Goal: Transaction & Acquisition: Purchase product/service

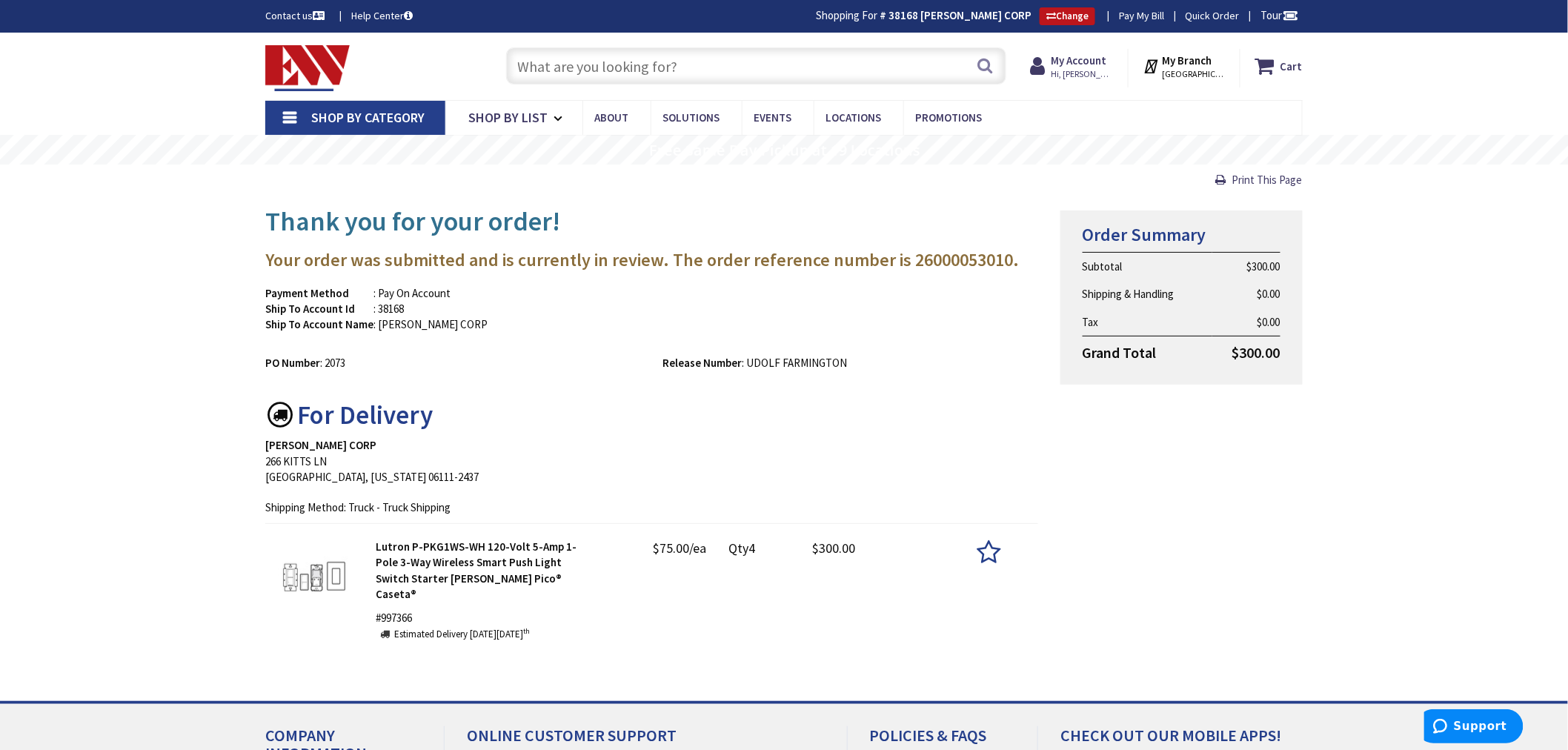
click at [546, 72] on input "text" at bounding box center [756, 66] width 500 height 37
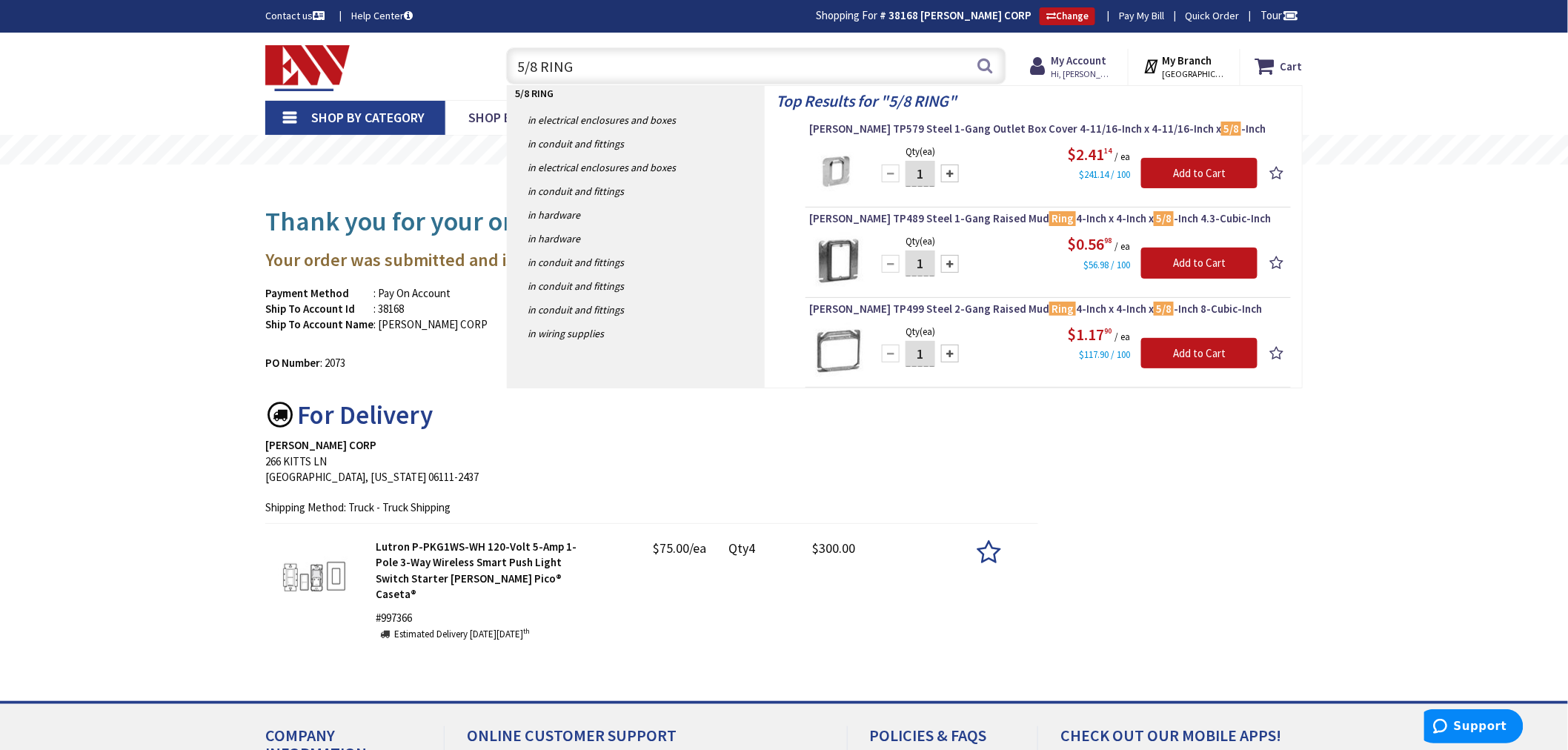
type input "5/8 RING"
click at [924, 175] on input "1" at bounding box center [920, 174] width 30 height 26
type input "35"
click at [1191, 163] on input "Add to Cart" at bounding box center [1198, 174] width 116 height 31
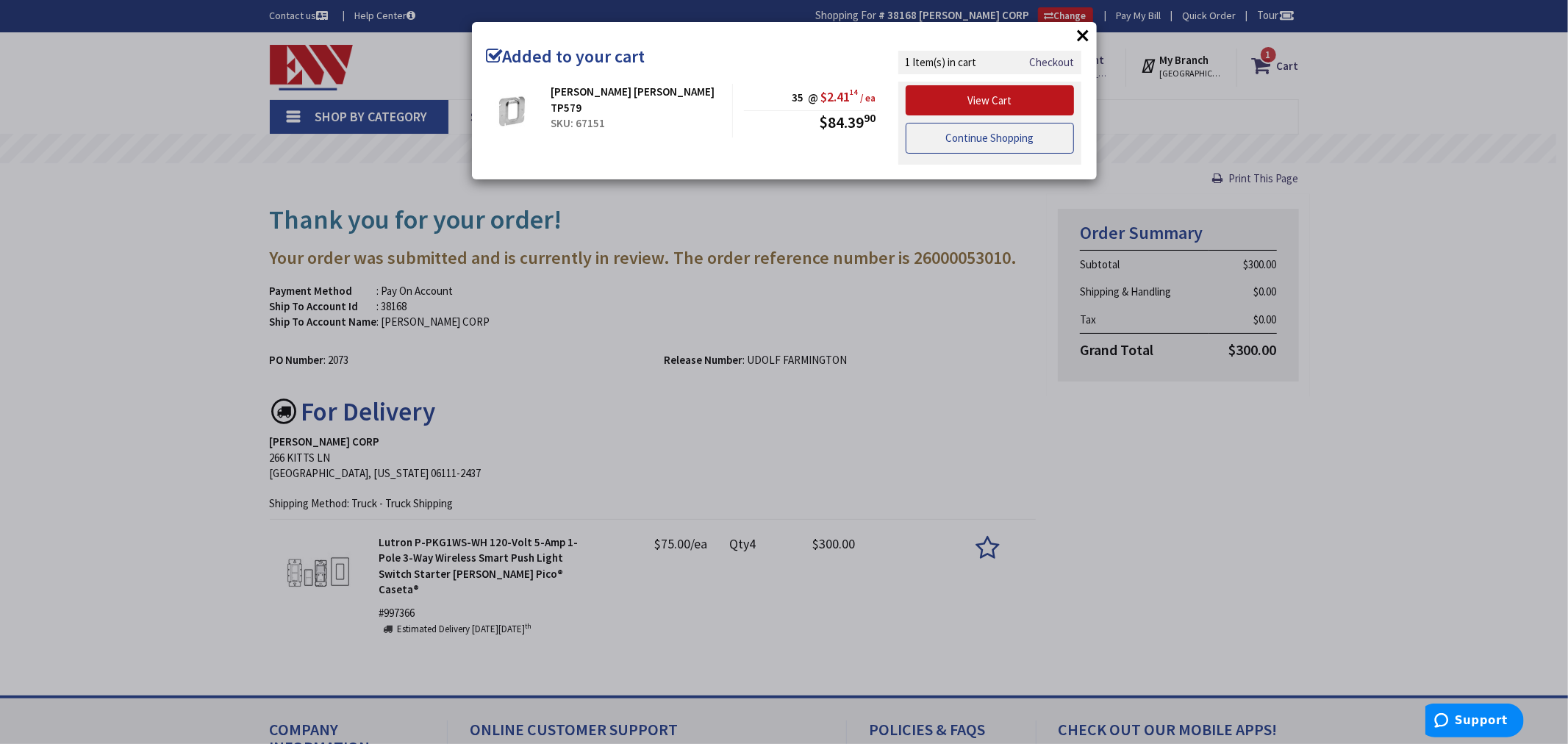
click at [961, 133] on link "Continue Shopping" at bounding box center [990, 138] width 169 height 31
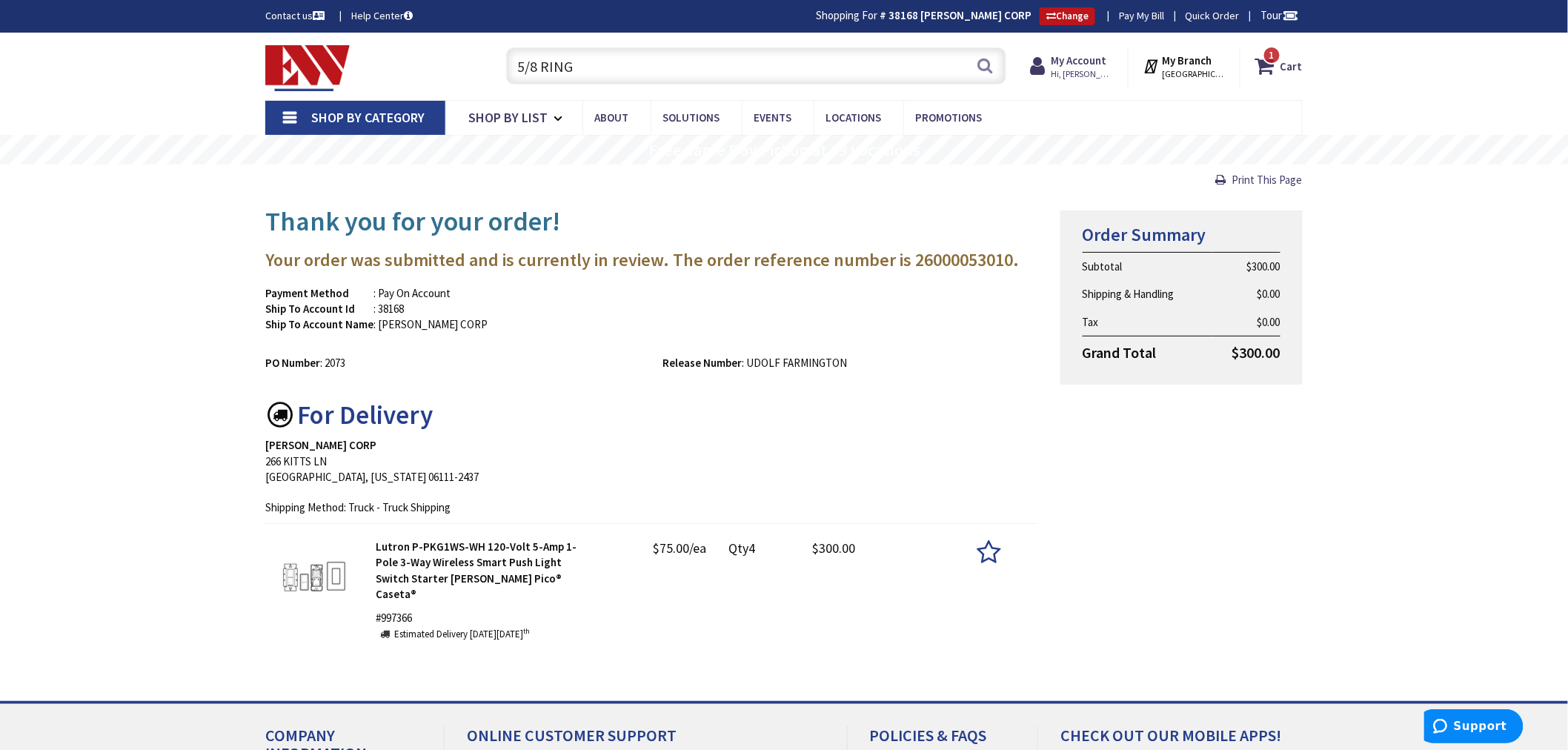
drag, startPoint x: 623, startPoint y: 69, endPoint x: 438, endPoint y: 63, distance: 185.1
click at [438, 63] on div "Toggle Nav 5/8 RING 5/8 RING Search 1 1 1 items Cart My Cart 1" at bounding box center [784, 66] width 1059 height 49
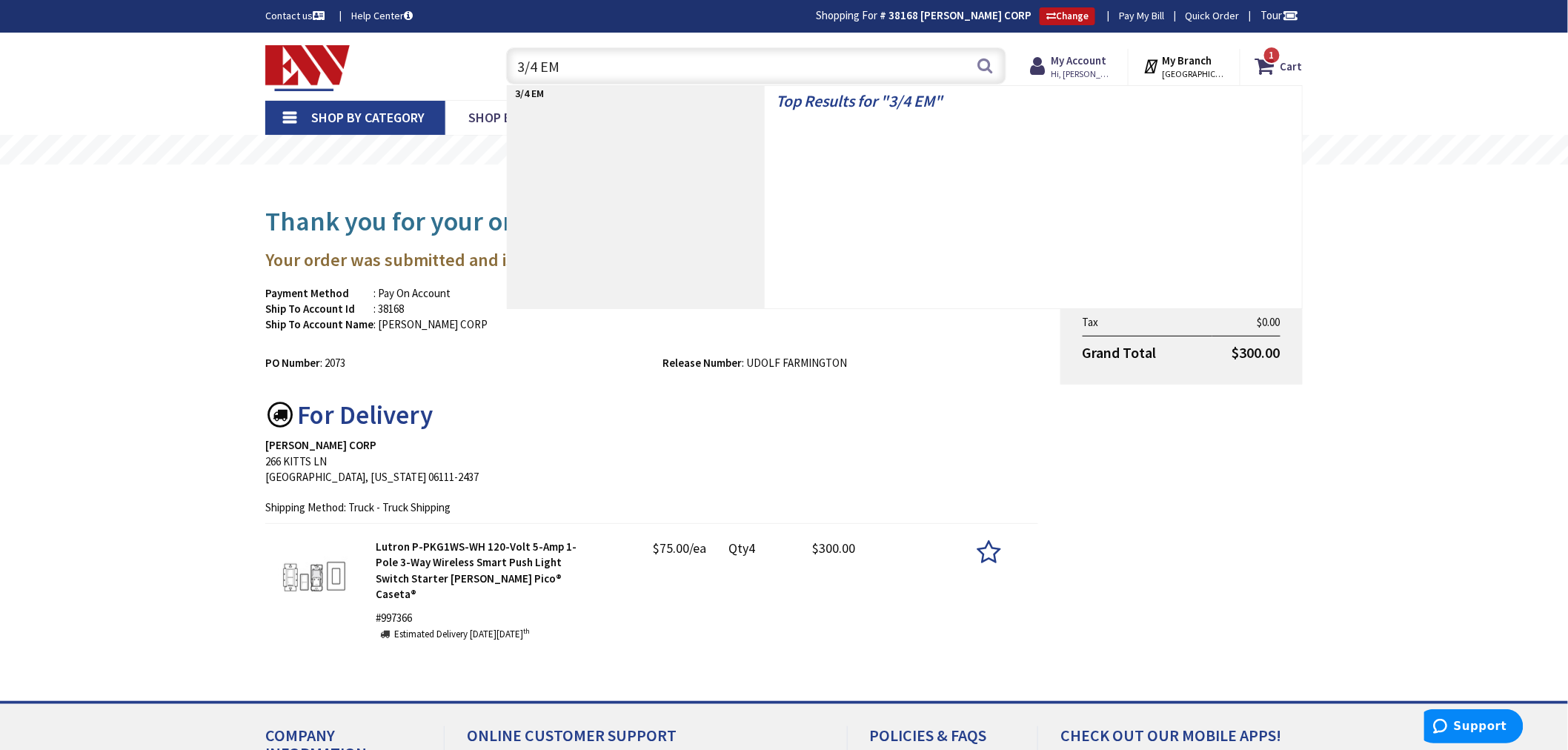
type input "3/4 EMT"
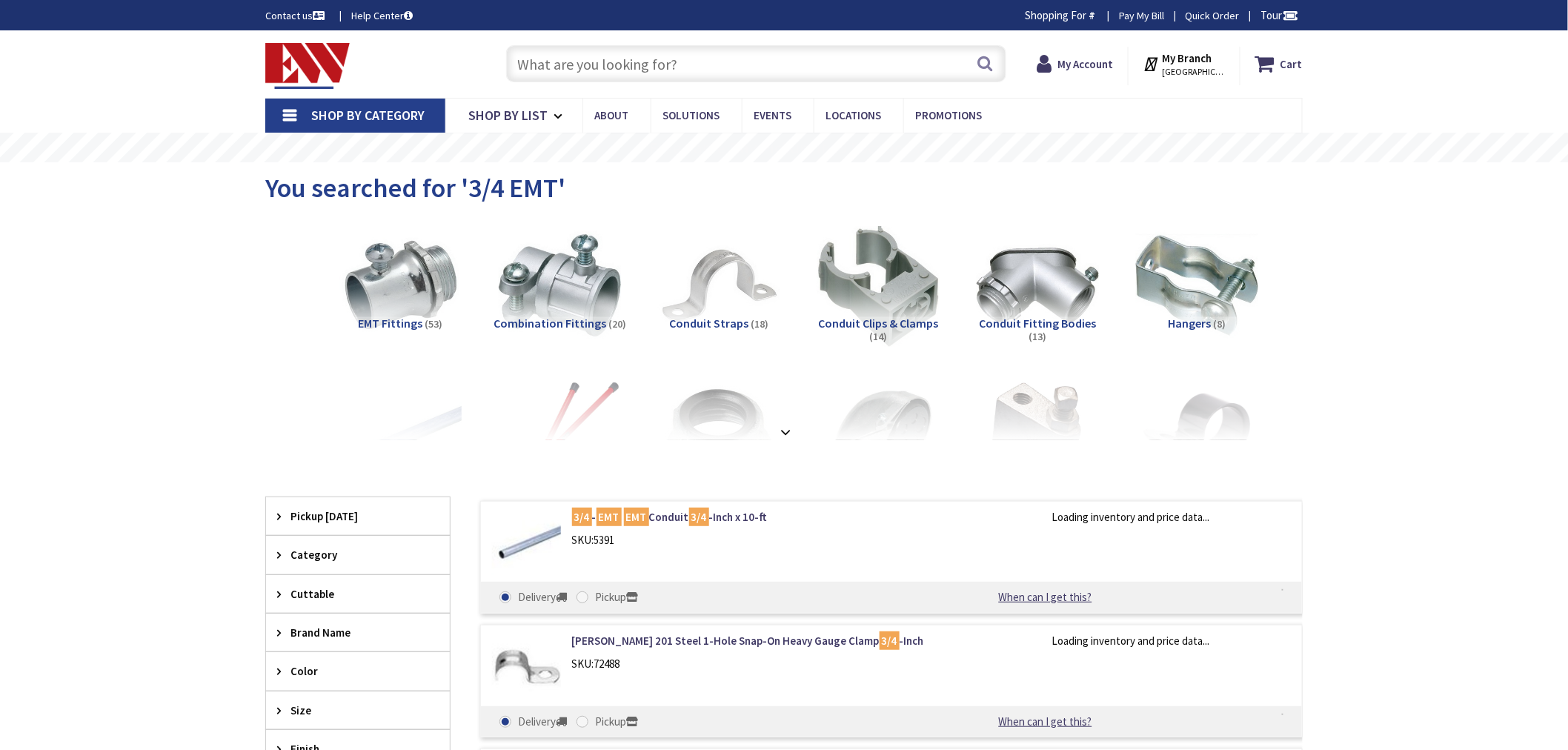
type input "[GEOGRAPHIC_DATA], [GEOGRAPHIC_DATA]"
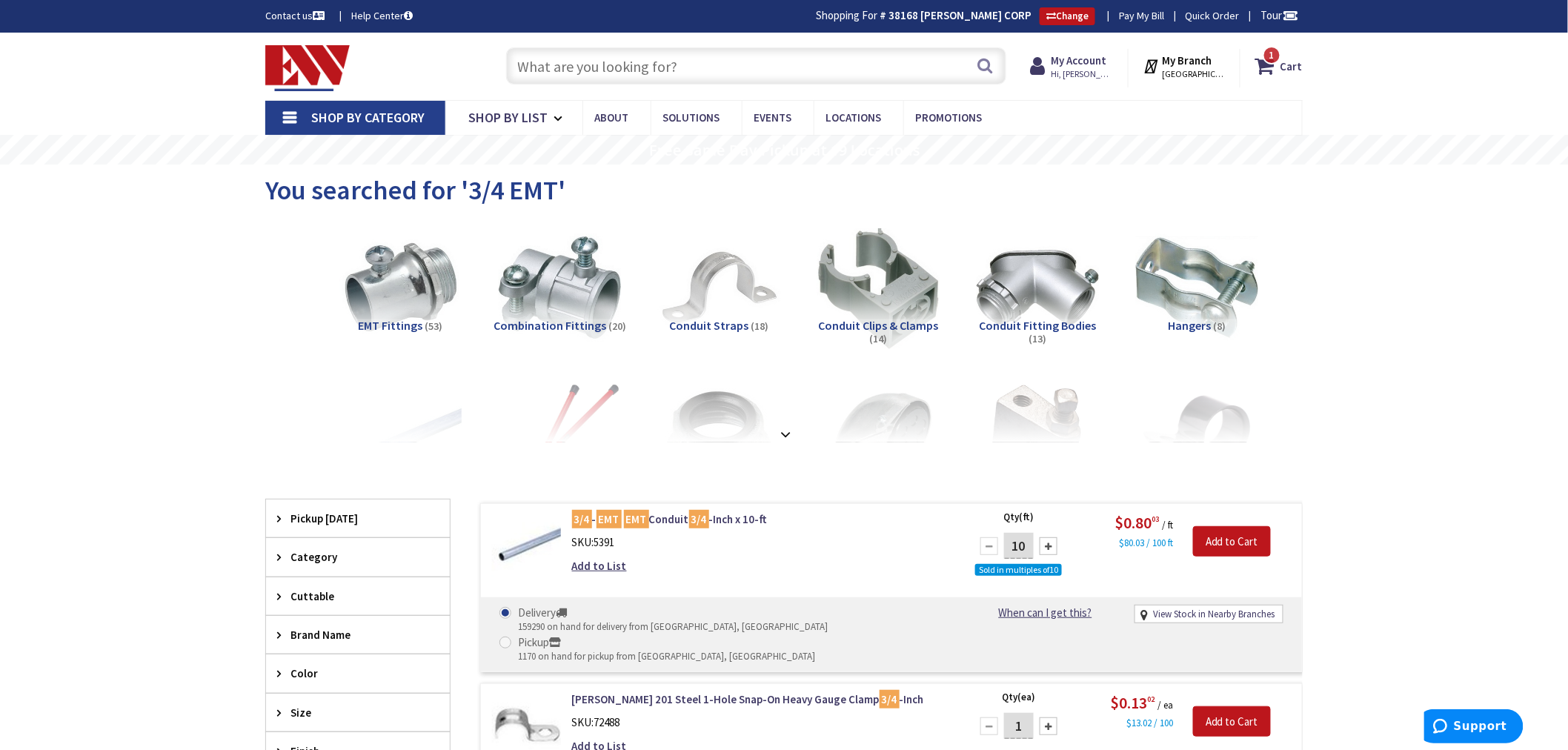
click at [1026, 546] on input "10" at bounding box center [1019, 546] width 30 height 26
type input "150"
click at [1215, 539] on input "Add to Cart" at bounding box center [1231, 542] width 78 height 31
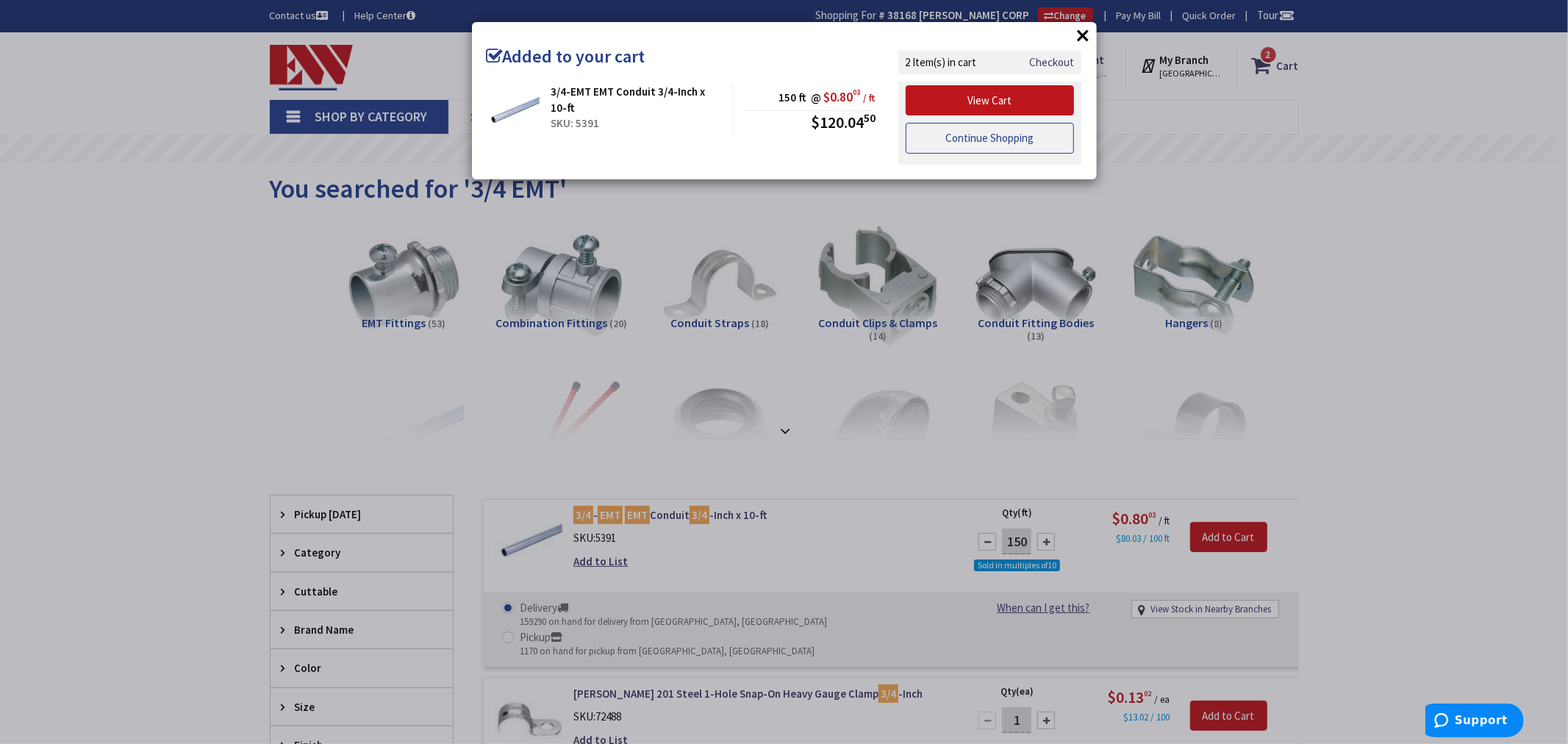
click at [985, 141] on link "Continue Shopping" at bounding box center [990, 138] width 169 height 31
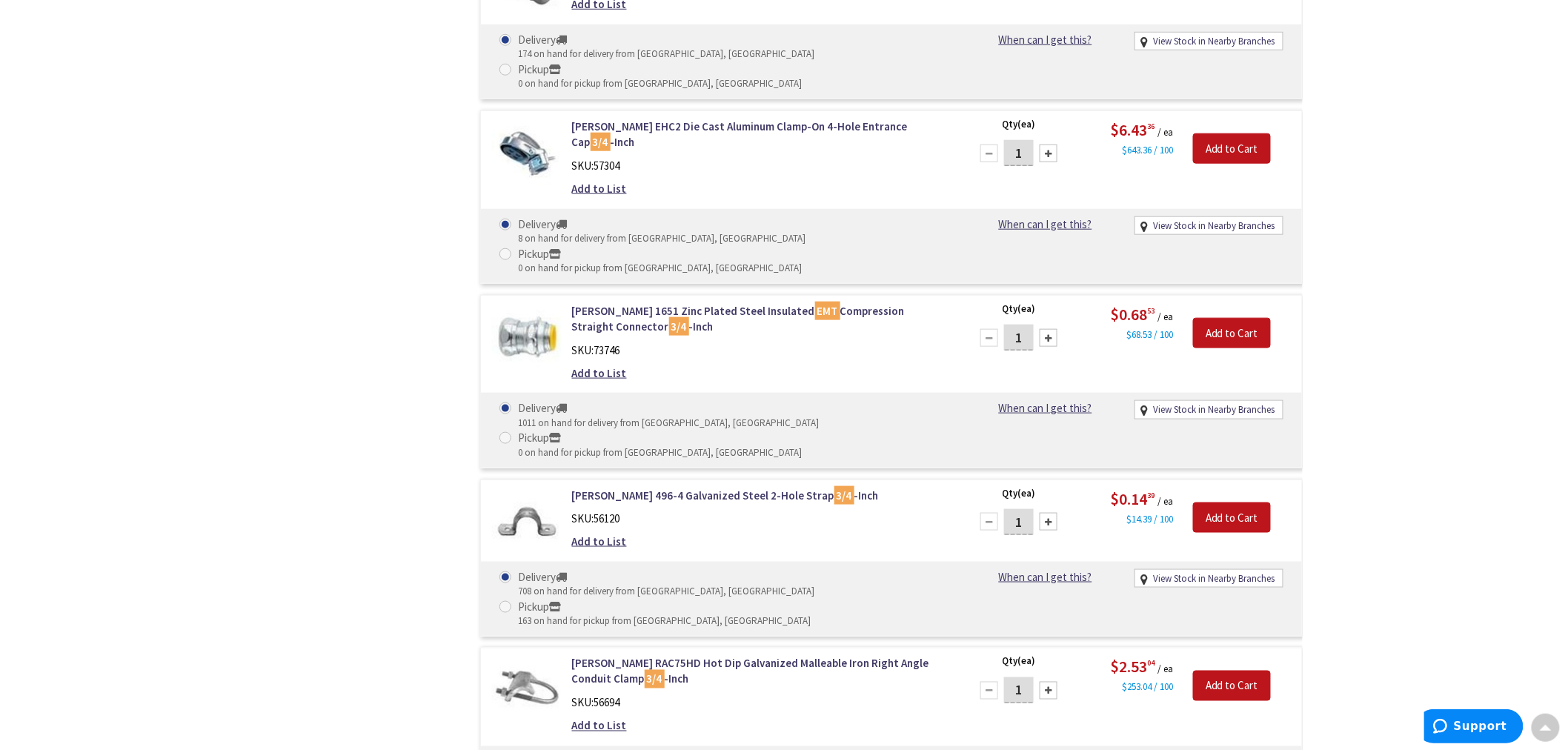
scroll to position [2964, 0]
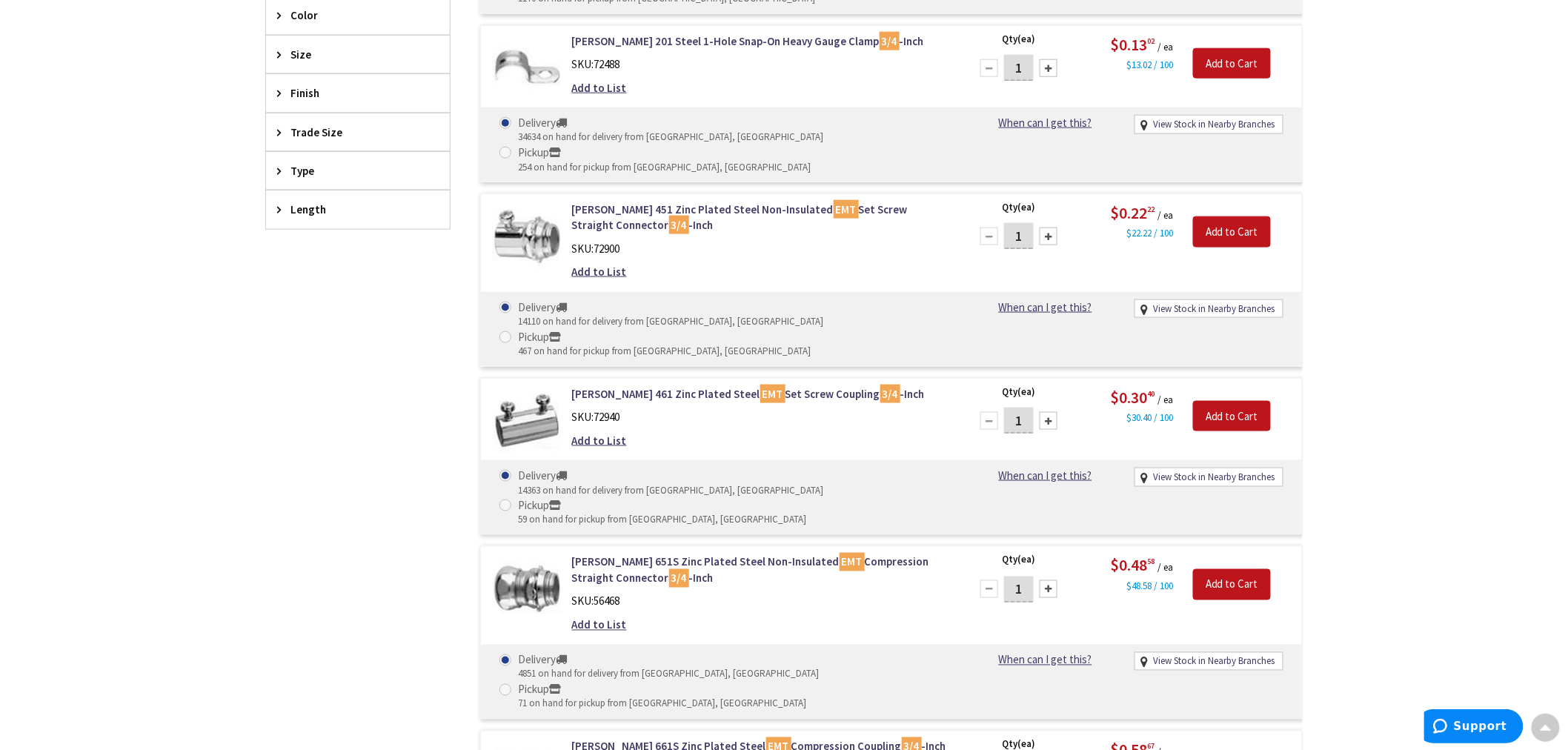
type input "20"
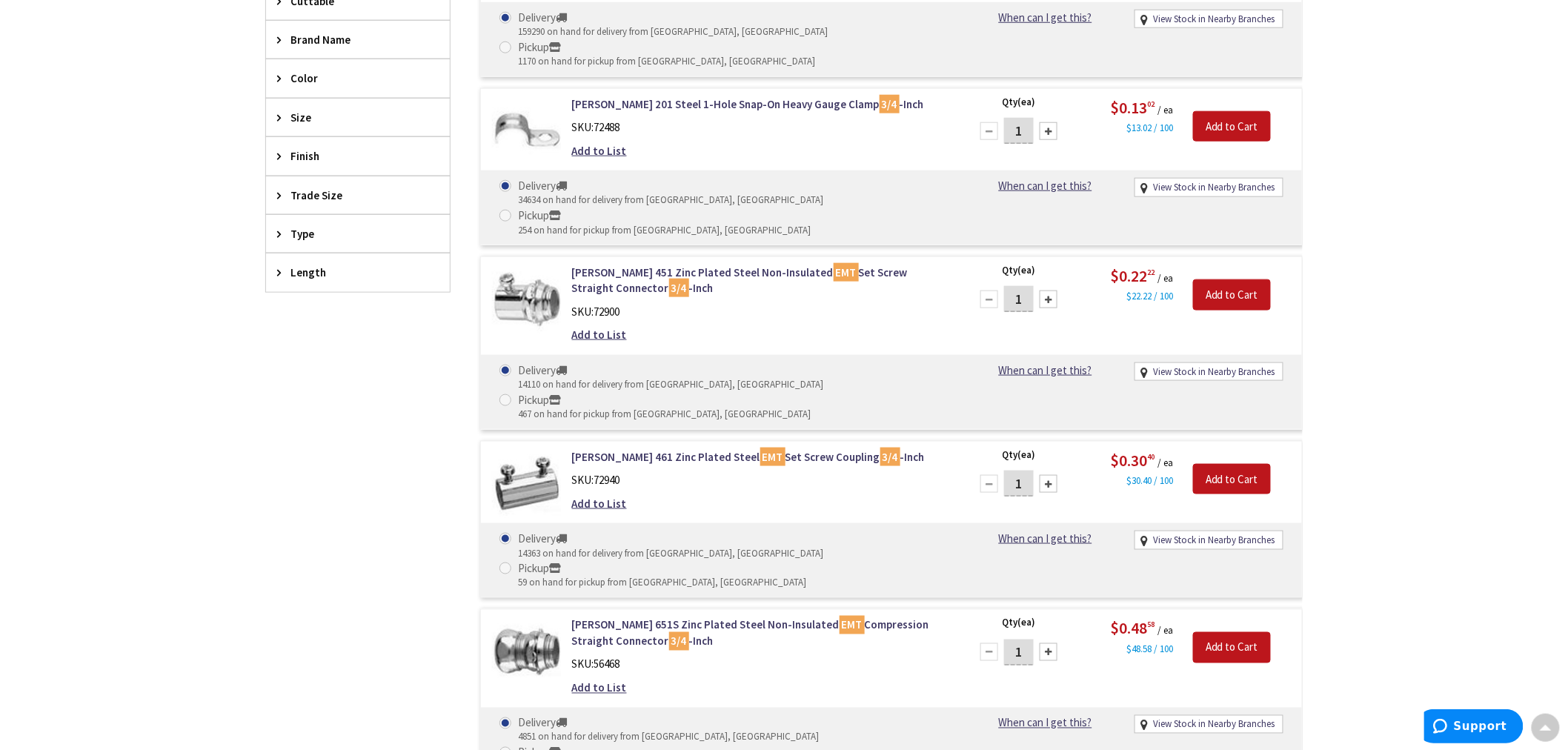
drag, startPoint x: 1430, startPoint y: 198, endPoint x: 1431, endPoint y: 159, distance: 39.0
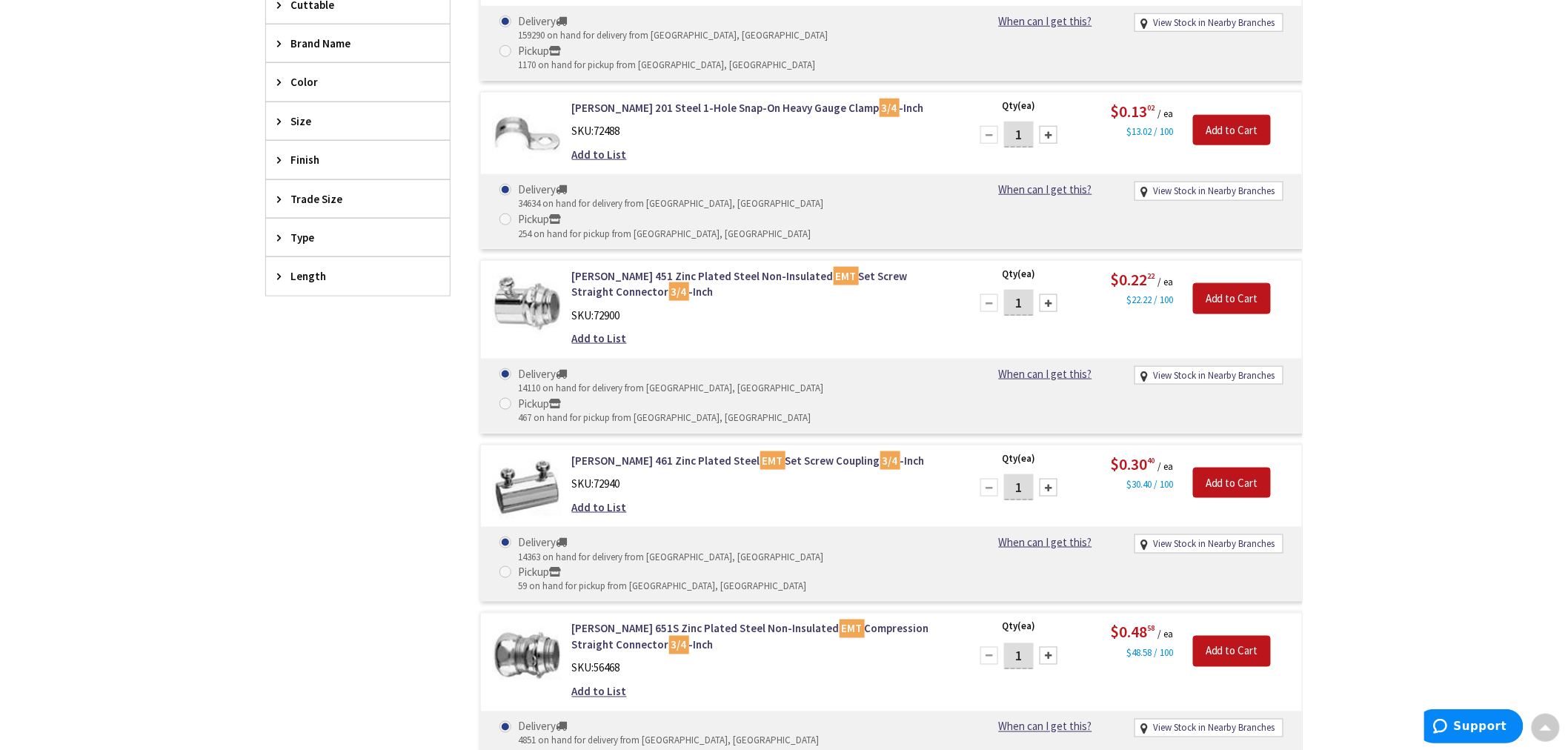
drag, startPoint x: 1482, startPoint y: 186, endPoint x: 1463, endPoint y: 165, distance: 28.3
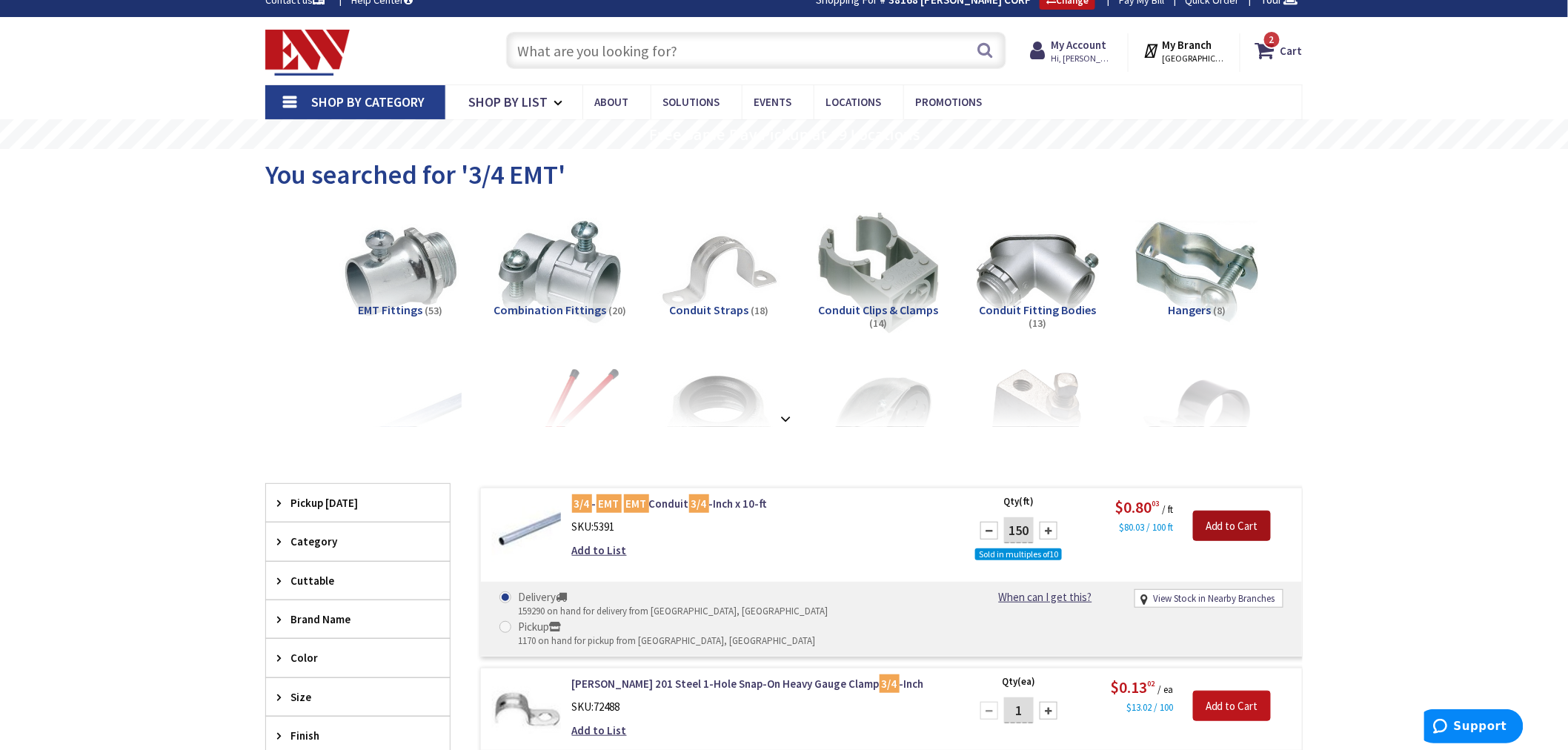
click at [1227, 530] on input "Add to Cart" at bounding box center [1231, 526] width 78 height 31
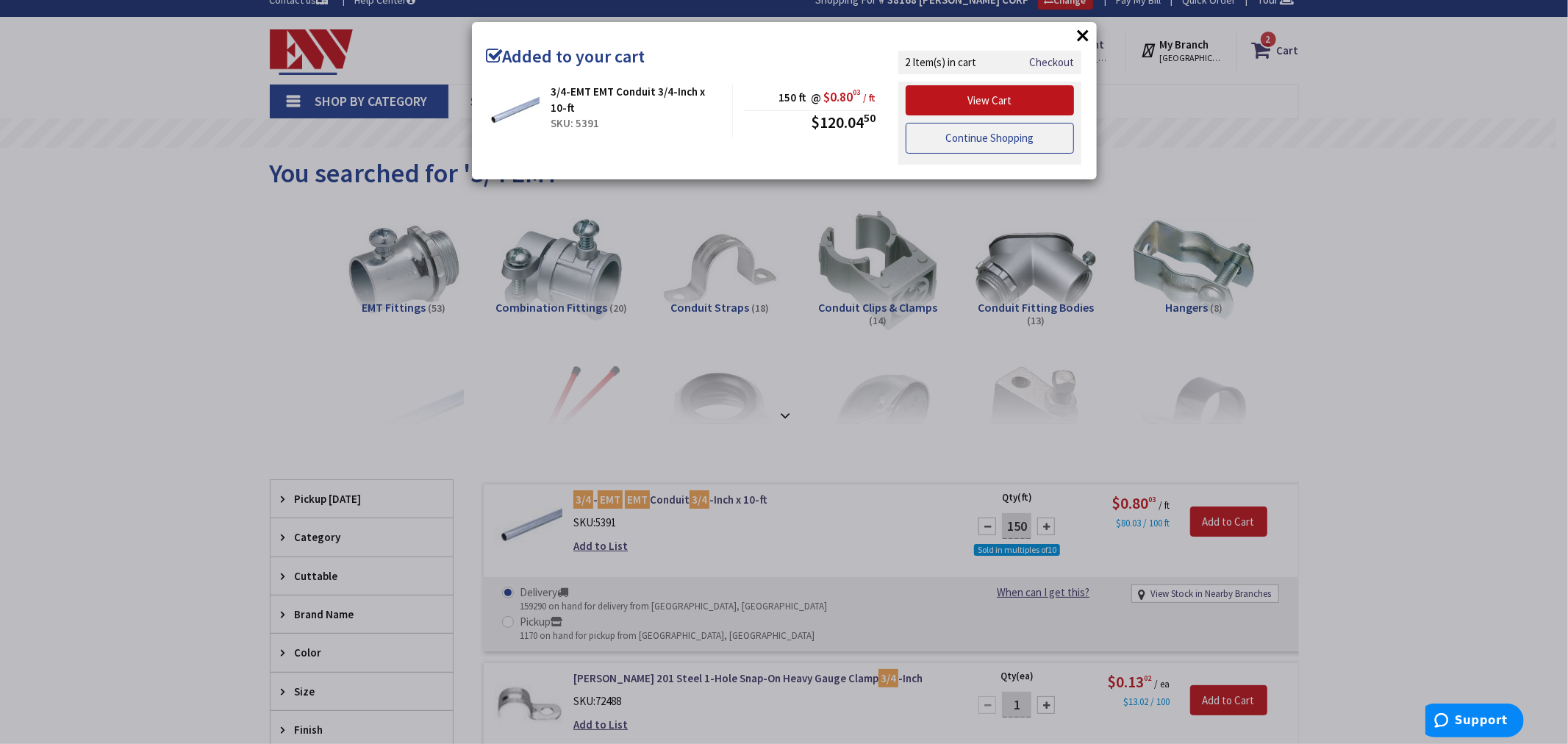
click at [987, 149] on link "Continue Shopping" at bounding box center [990, 138] width 169 height 31
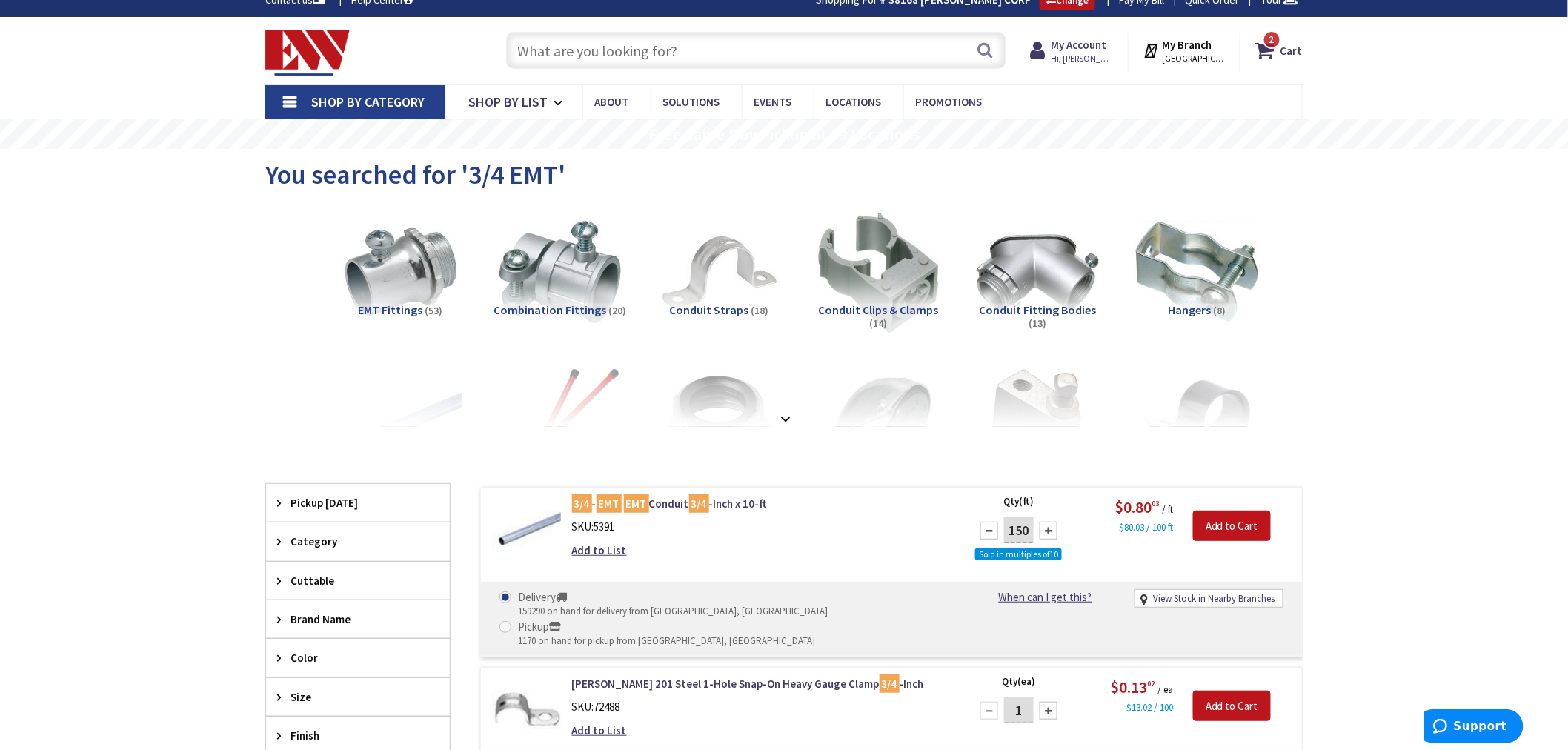
click at [558, 49] on input "text" at bounding box center [756, 50] width 500 height 37
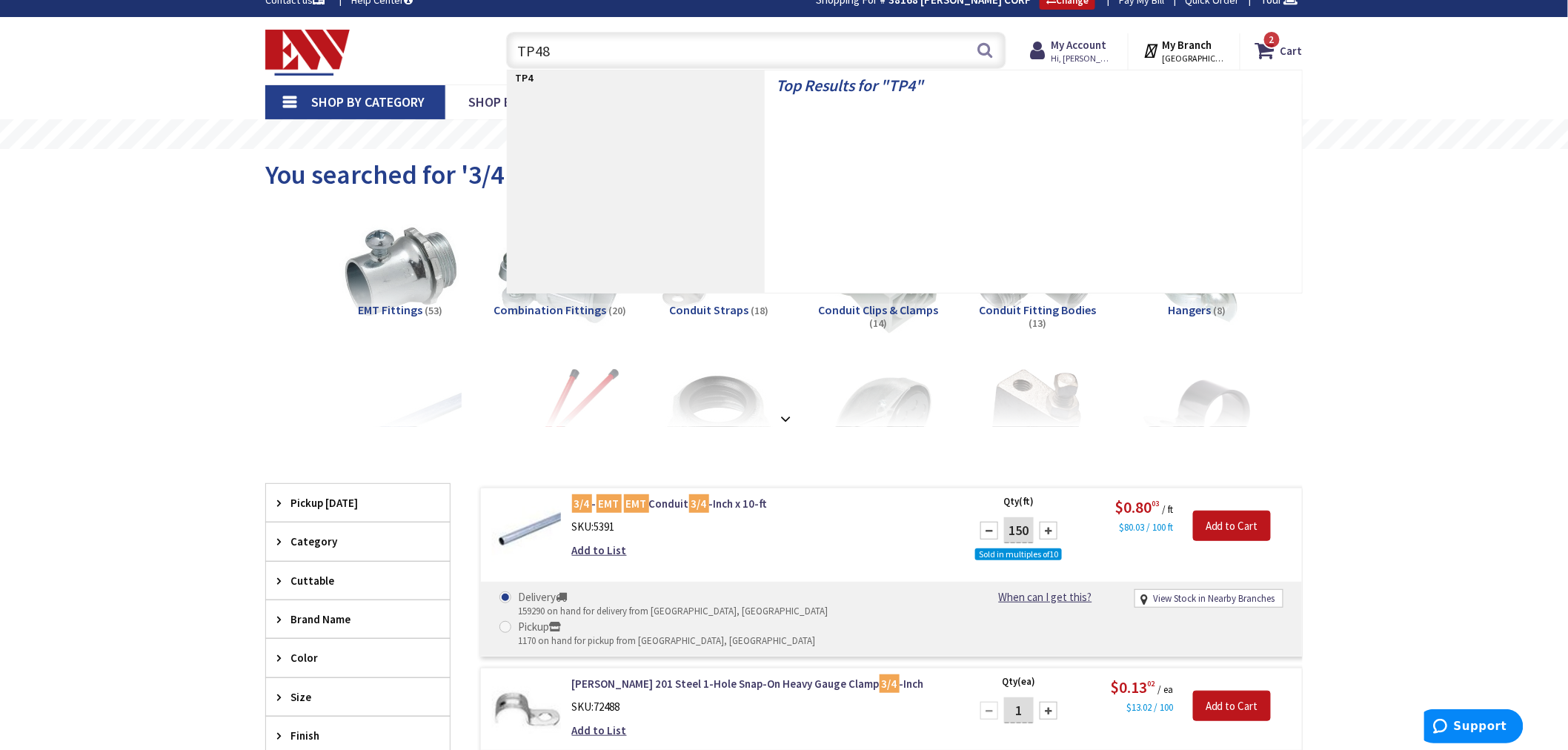
type input "TP489"
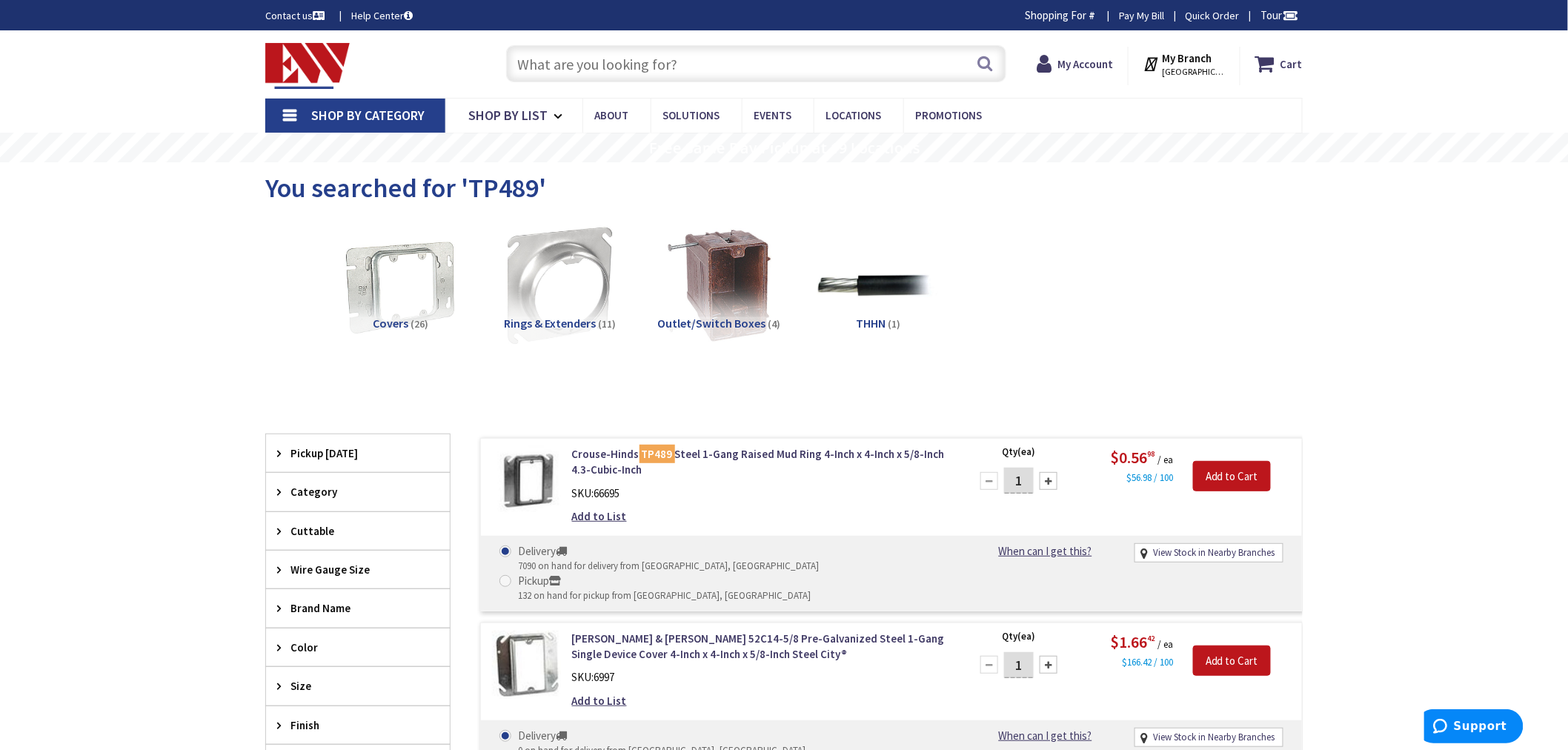
click at [1031, 485] on input "1" at bounding box center [1019, 481] width 30 height 26
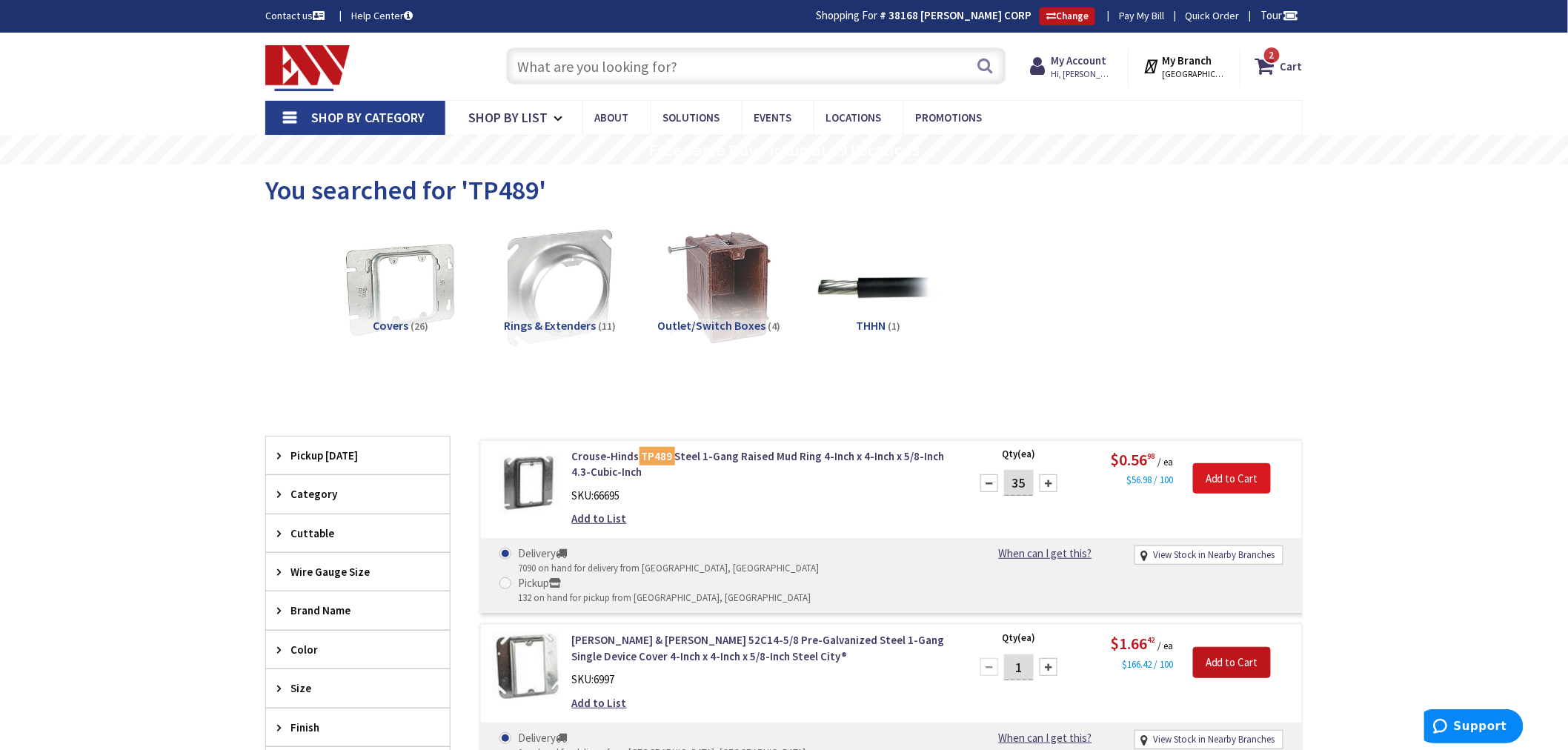
type input "35"
click at [1203, 472] on input "Add to Cart" at bounding box center [1231, 479] width 78 height 31
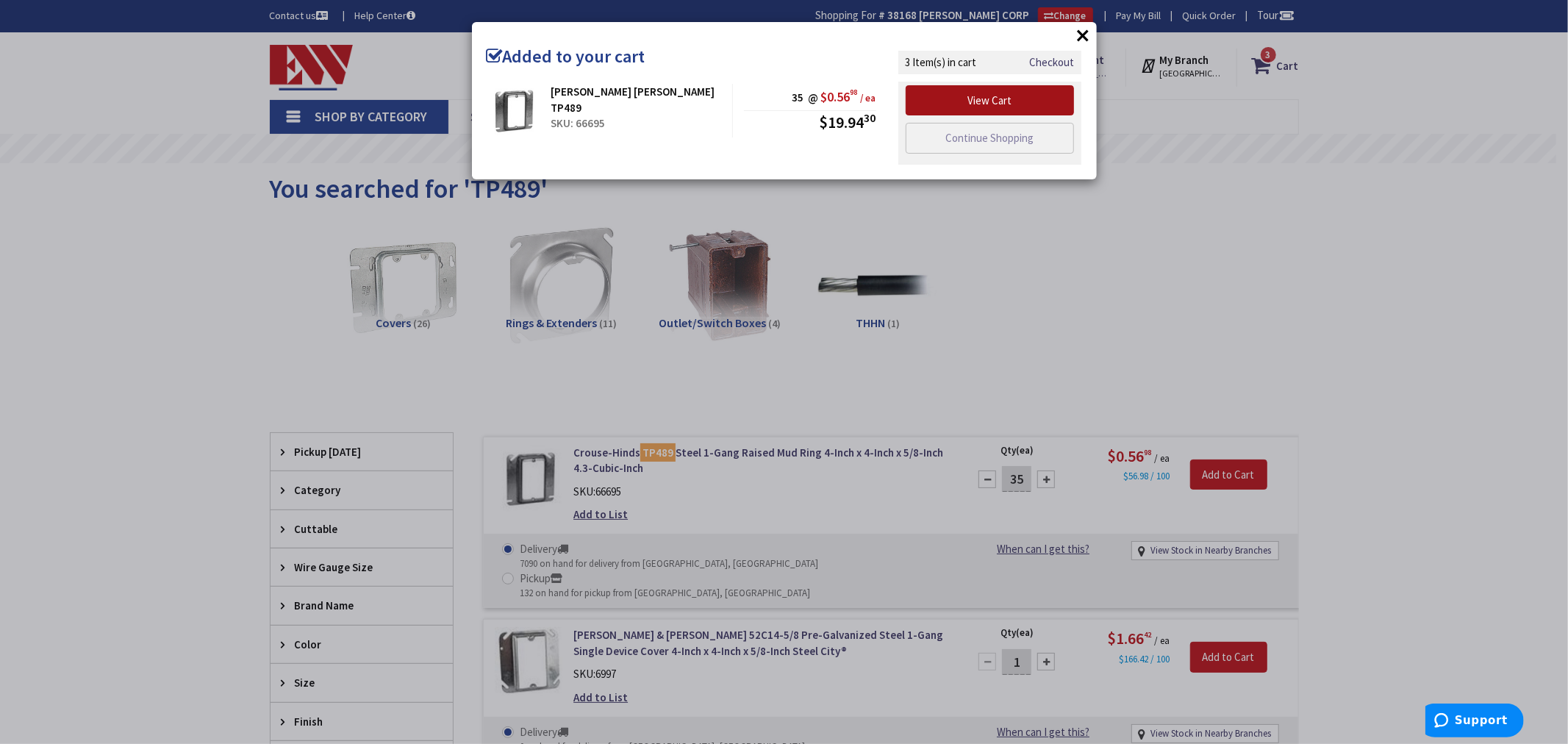
click at [1000, 101] on link "View Cart" at bounding box center [990, 100] width 169 height 31
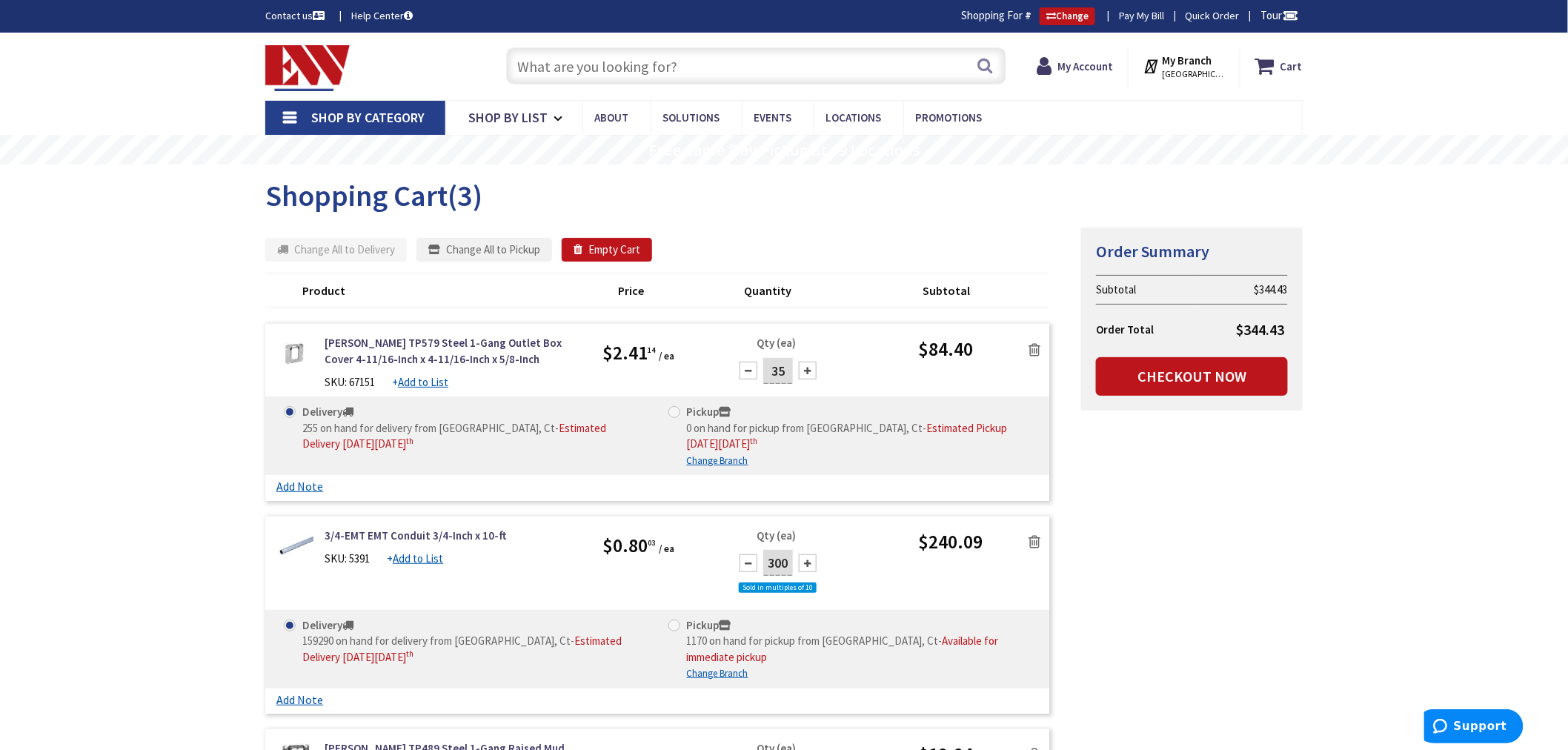
click at [779, 564] on input "300" at bounding box center [778, 563] width 30 height 26
type input "150"
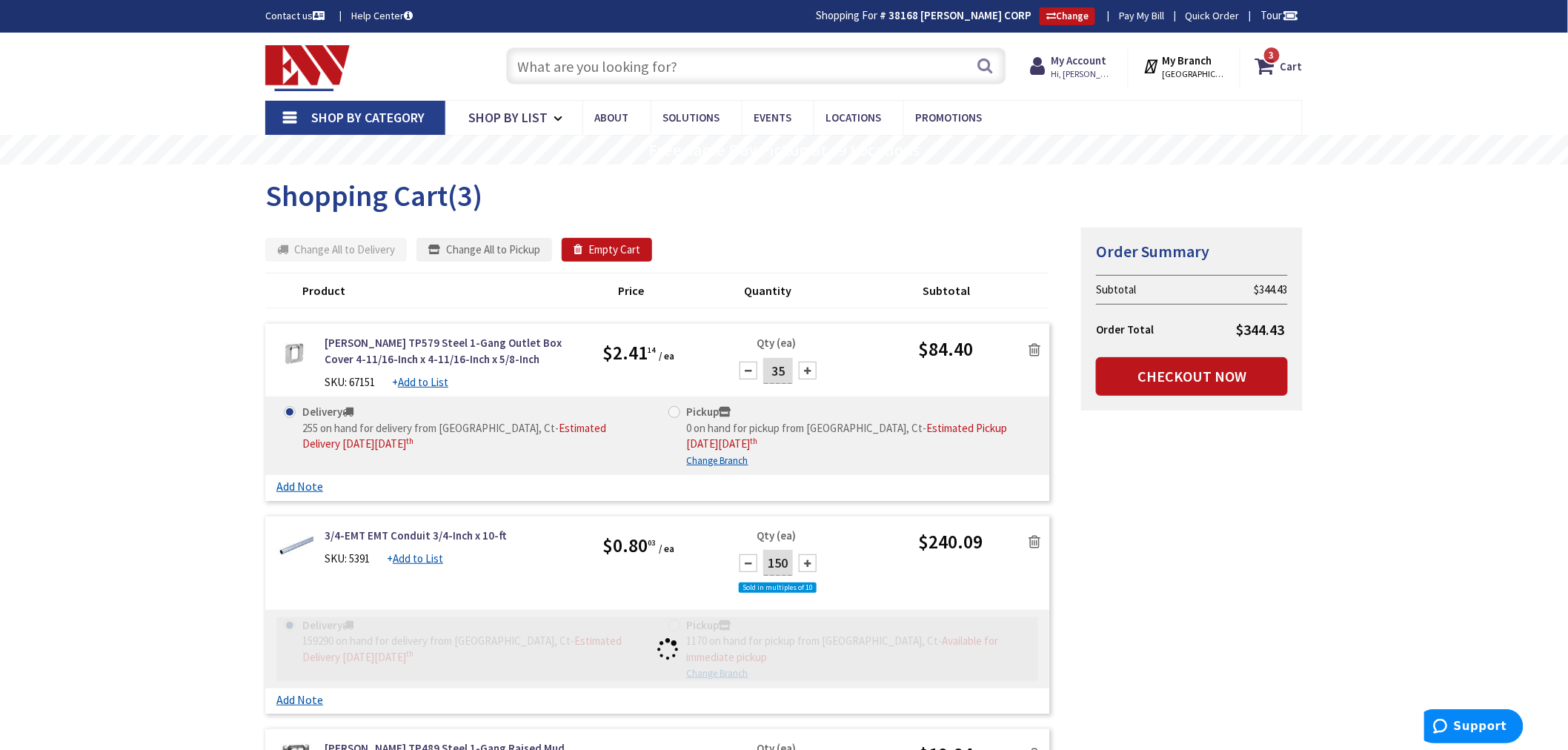
click at [905, 574] on div "Qty (ea) 150 Sold in multiples of 10" at bounding box center [821, 569] width 196 height 82
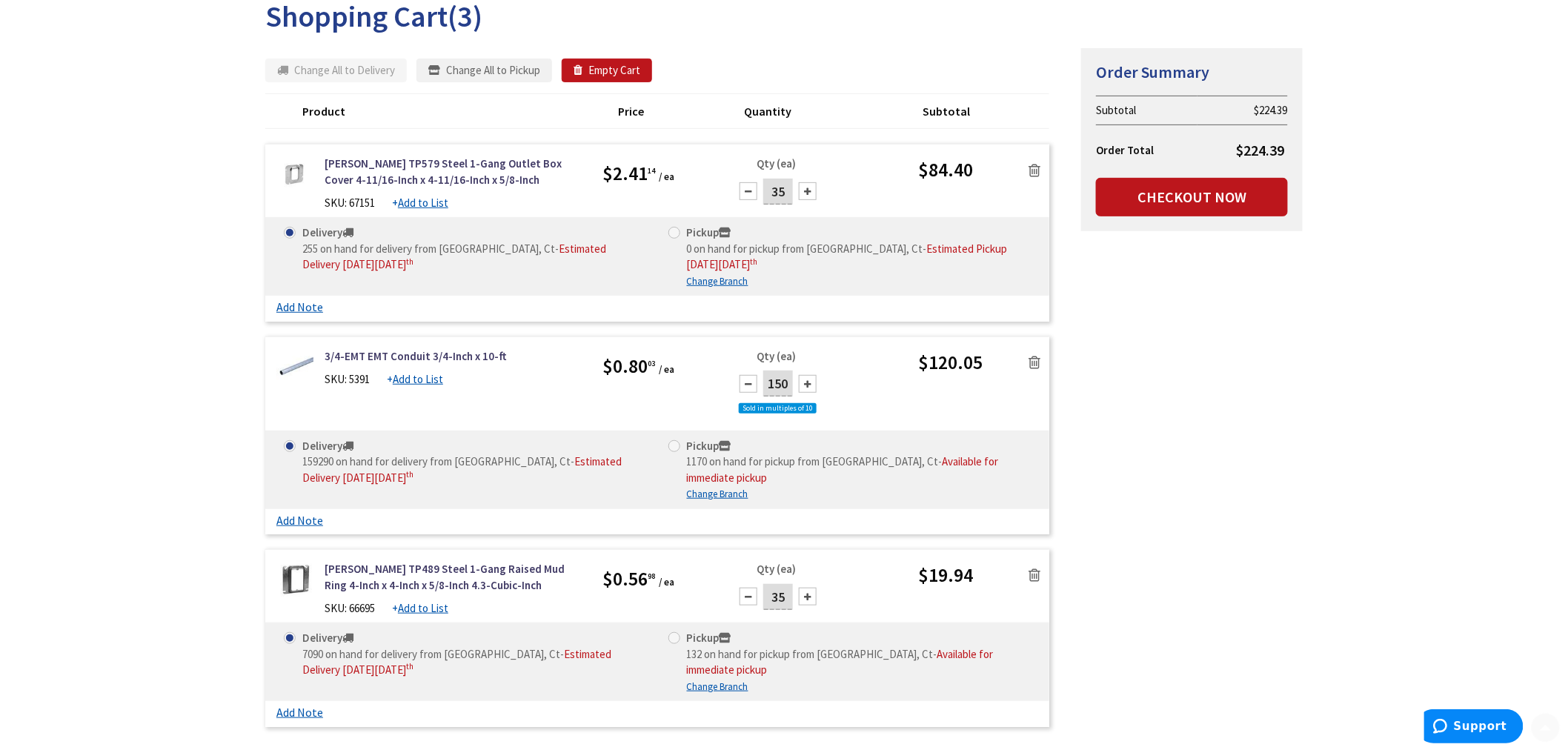
scroll to position [247, 0]
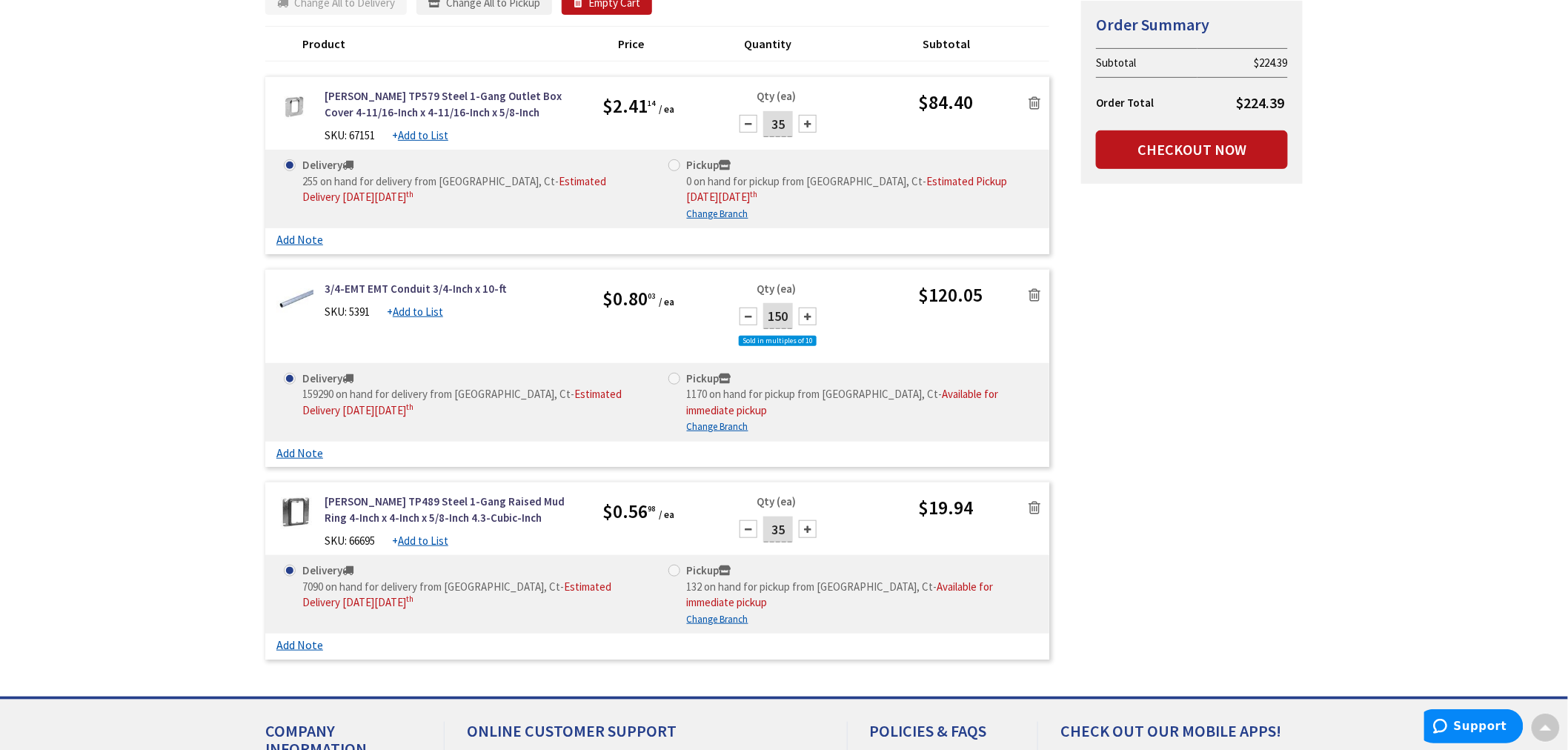
click at [1031, 506] on icon at bounding box center [1035, 508] width 12 height 15
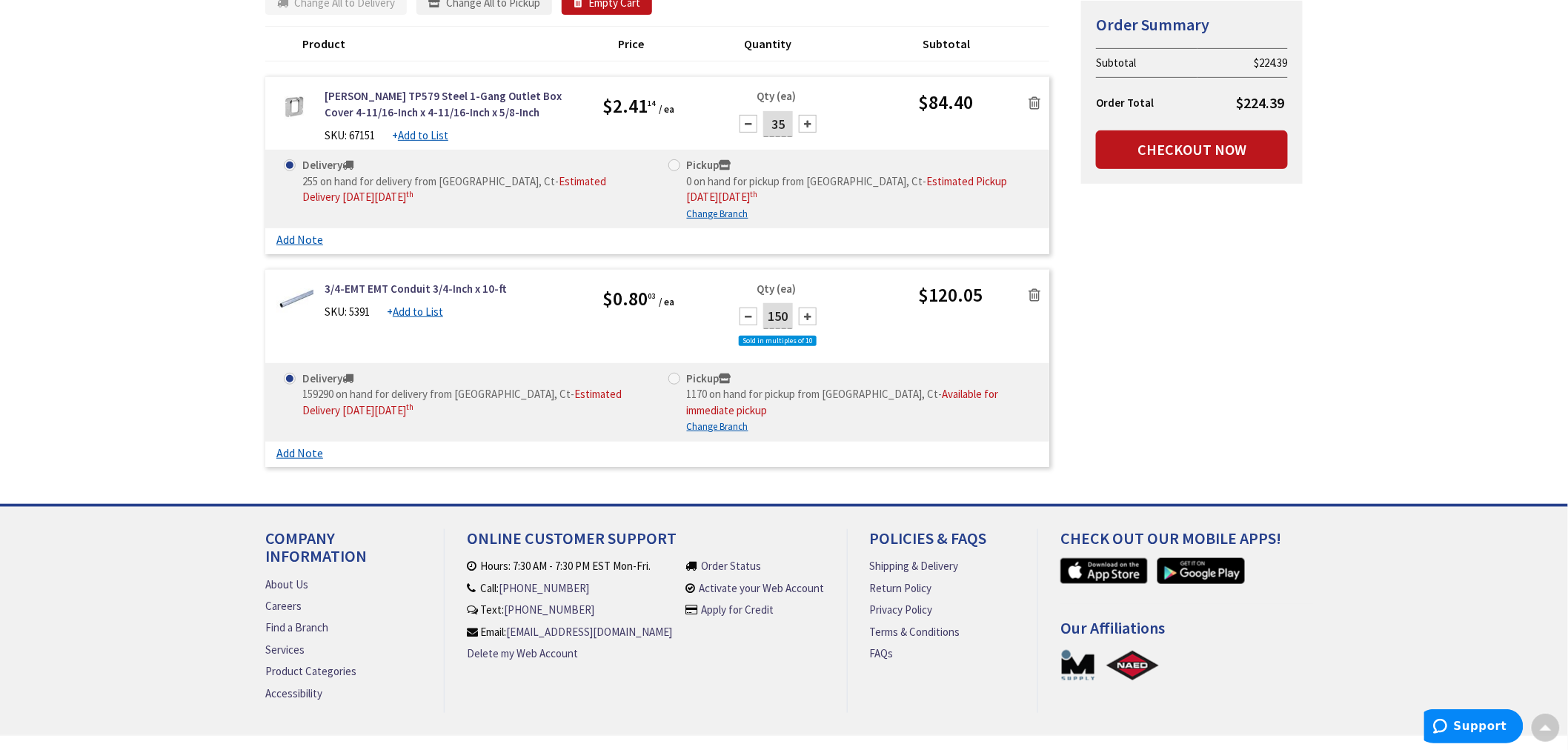
click at [1041, 294] on link at bounding box center [1035, 294] width 28 height 22
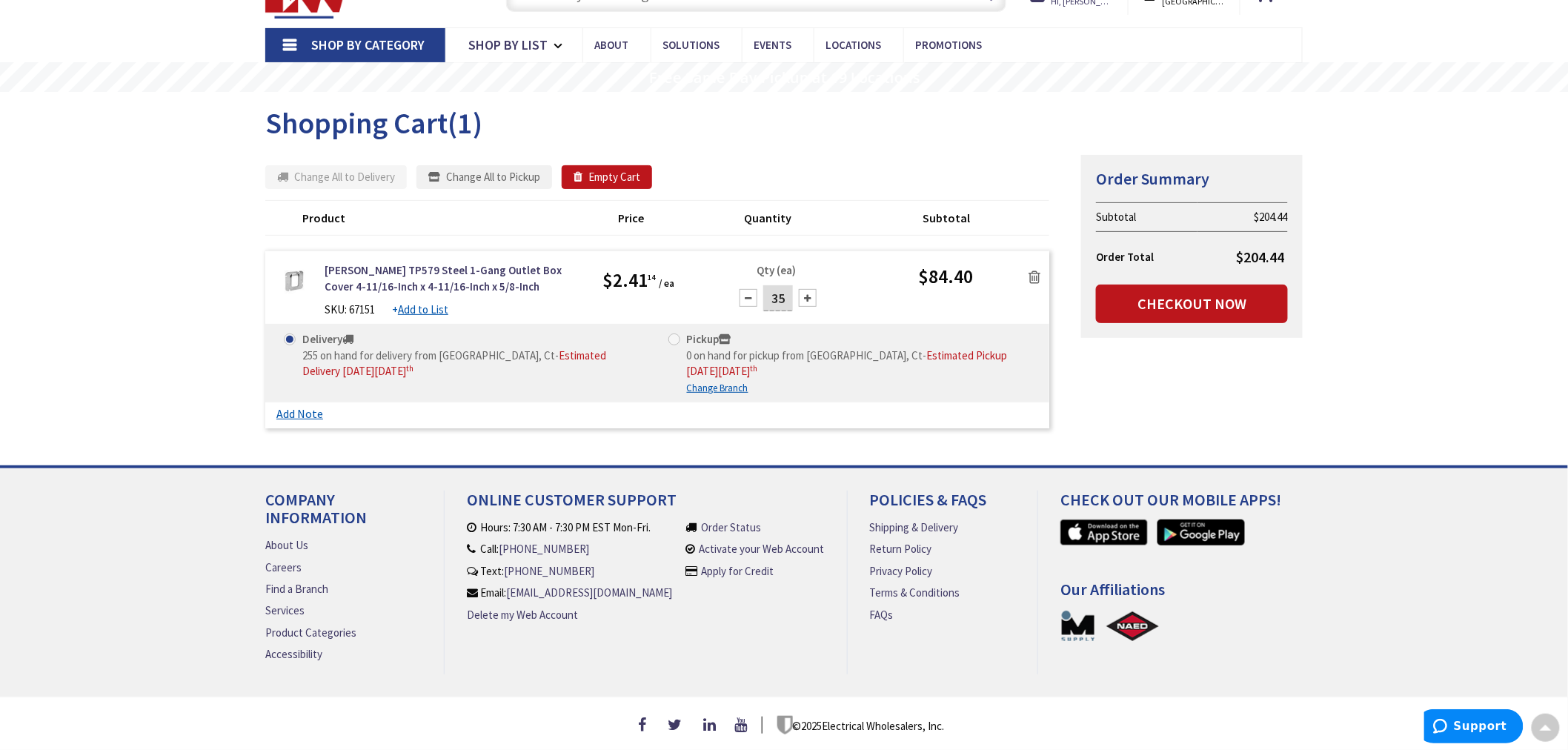
scroll to position [78, 0]
click at [1035, 270] on icon at bounding box center [1035, 277] width 12 height 15
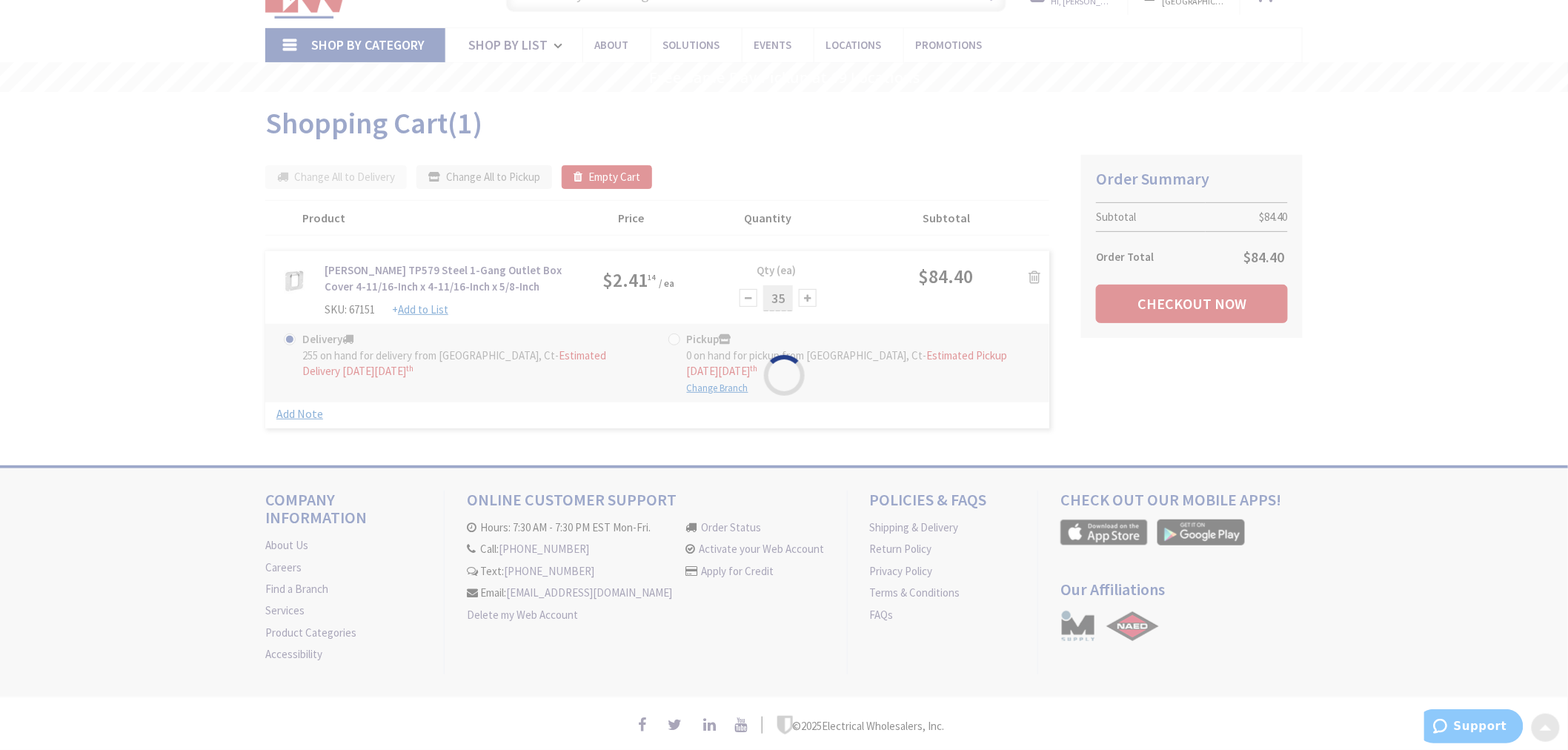
scroll to position [56, 0]
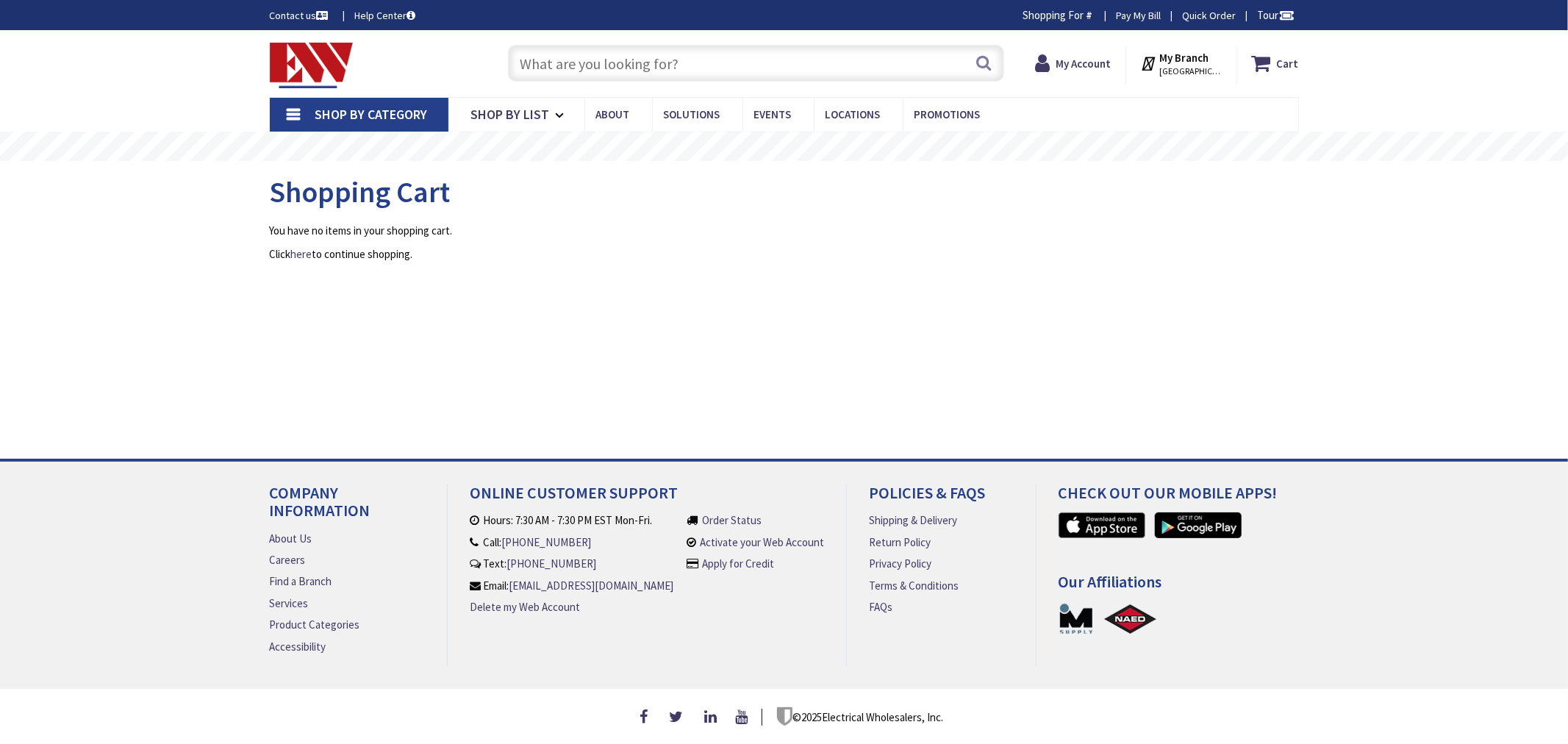
click at [546, 57] on input "text" at bounding box center [756, 63] width 497 height 37
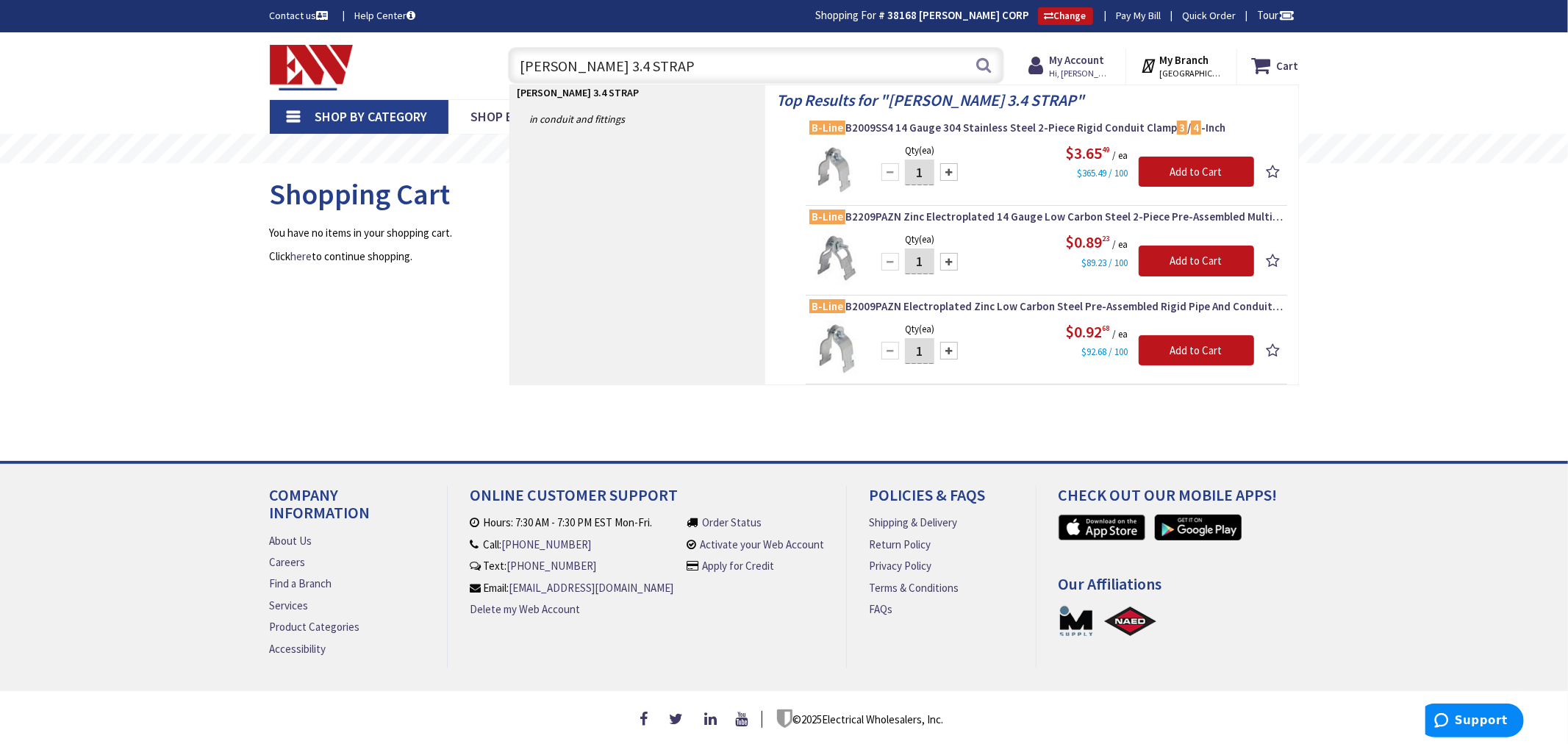
type input "[PERSON_NAME] 3.4 STRAP"
click at [924, 269] on input "1" at bounding box center [920, 261] width 29 height 26
